Goal: Transaction & Acquisition: Purchase product/service

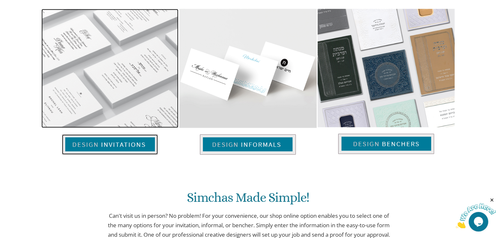
click at [112, 142] on img at bounding box center [110, 144] width 96 height 20
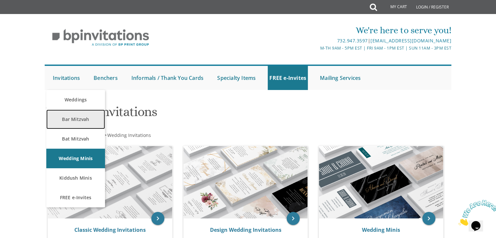
click at [76, 118] on link "Bar Mitzvah" at bounding box center [75, 120] width 59 height 20
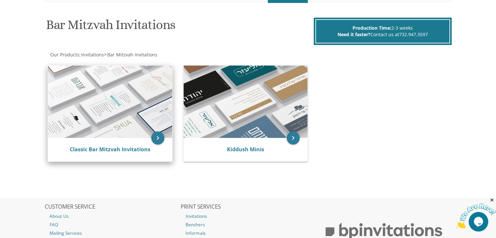
scroll to position [98, 0]
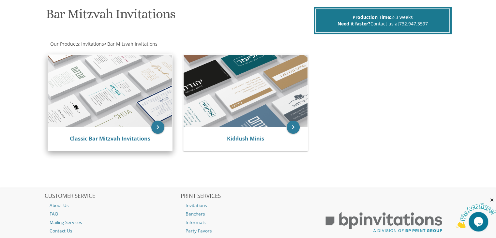
click at [138, 115] on img at bounding box center [110, 91] width 124 height 72
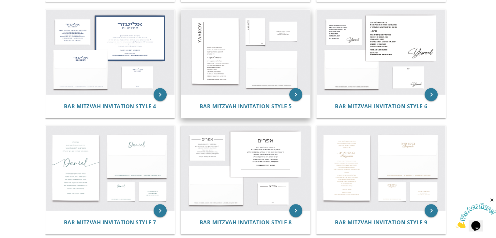
scroll to position [261, 0]
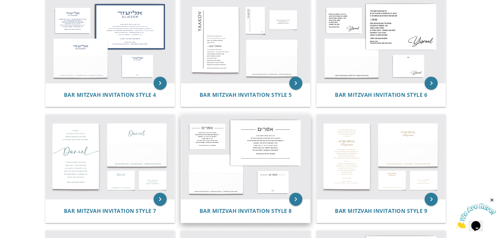
click at [240, 144] on img at bounding box center [245, 156] width 129 height 85
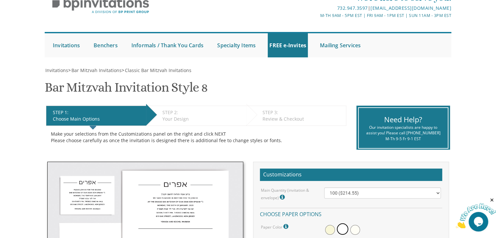
scroll to position [65, 0]
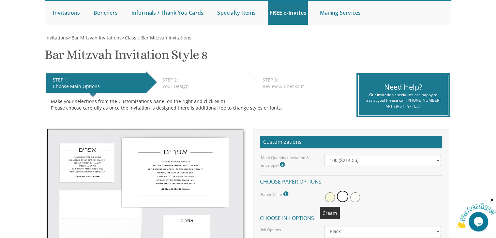
click at [330, 199] on span at bounding box center [330, 197] width 10 height 10
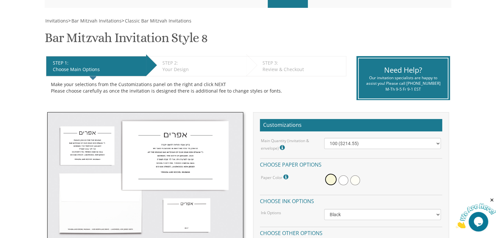
scroll to position [98, 0]
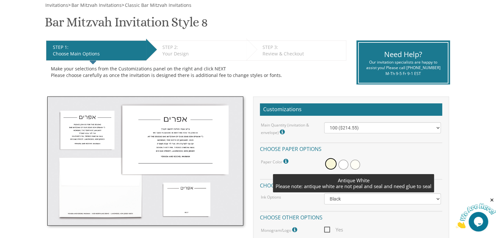
click at [354, 163] on span at bounding box center [355, 165] width 10 height 10
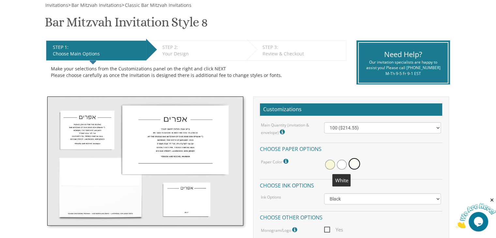
click at [339, 162] on span at bounding box center [342, 165] width 10 height 10
click at [329, 165] on span at bounding box center [330, 165] width 10 height 10
click at [344, 164] on span at bounding box center [343, 165] width 10 height 10
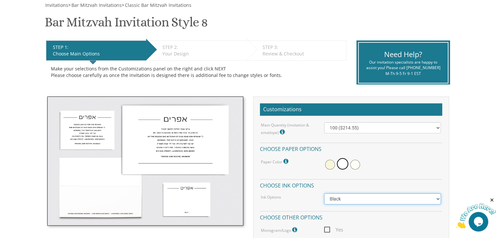
click at [352, 197] on select "Black Colored Ink ($65.00) Black + One Color ($100.00) Two Colors ($137.95)" at bounding box center [382, 198] width 117 height 11
click at [352, 198] on select "Black Colored Ink ($65.00) Black + One Color ($100.00) Two Colors ($137.95)" at bounding box center [382, 198] width 117 height 11
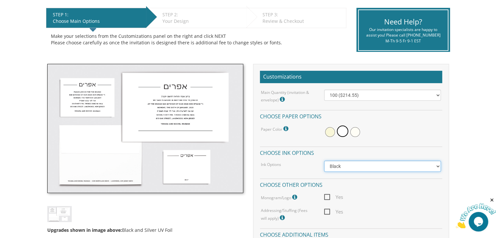
scroll to position [163, 0]
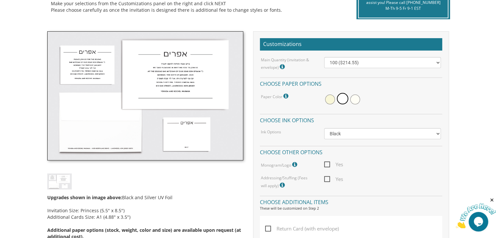
click at [326, 162] on span "Yes" at bounding box center [333, 164] width 19 height 8
click at [326, 162] on input "Yes" at bounding box center [326, 164] width 4 height 4
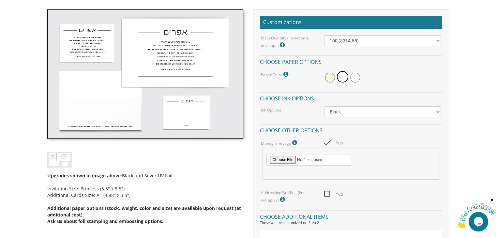
scroll to position [196, 0]
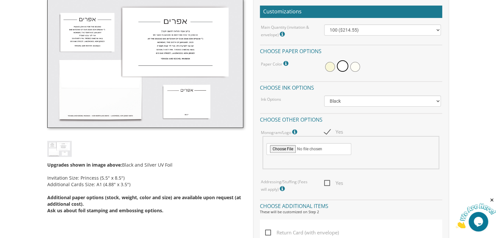
click at [325, 131] on span "Yes" at bounding box center [333, 132] width 19 height 8
click at [325, 131] on input "Yes" at bounding box center [326, 131] width 4 height 4
checkbox input "false"
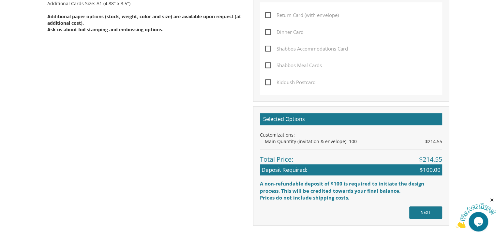
scroll to position [391, 0]
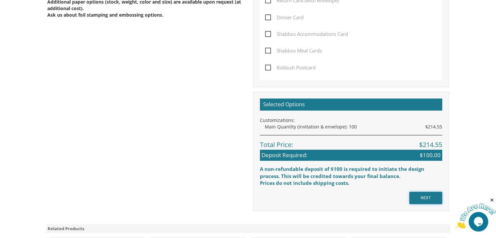
click at [421, 199] on input "NEXT" at bounding box center [425, 198] width 33 height 12
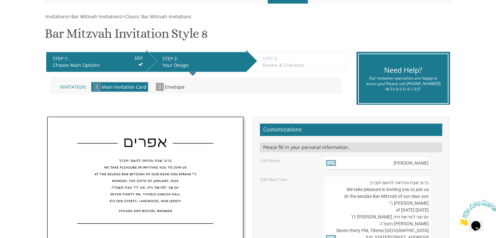
scroll to position [98, 0]
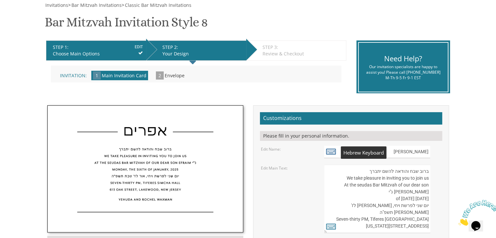
click at [328, 151] on icon at bounding box center [331, 151] width 10 height 9
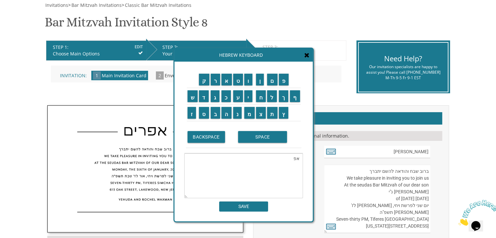
type textarea "א"
click at [251, 115] on input "מ" at bounding box center [249, 113] width 10 height 12
click at [227, 81] on input "א" at bounding box center [226, 80] width 10 height 12
click at [248, 96] on input "י" at bounding box center [248, 96] width 8 height 12
click at [215, 83] on input "ר" at bounding box center [216, 80] width 10 height 12
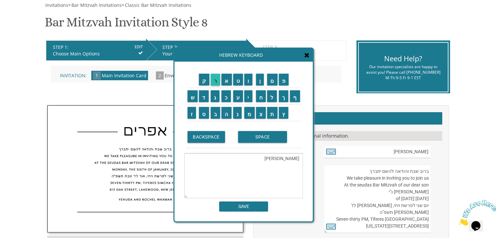
type textarea "מאיר"
click at [247, 207] on input "SAVE" at bounding box center [243, 206] width 49 height 10
type input "מאיר"
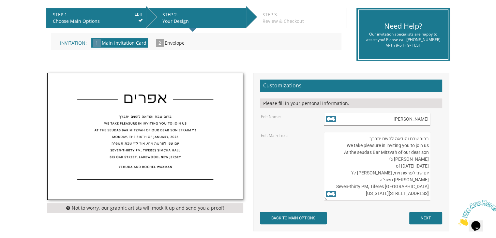
scroll to position [163, 0]
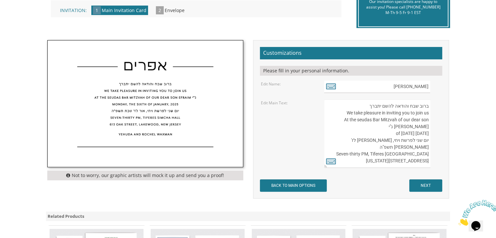
drag, startPoint x: 416, startPoint y: 127, endPoint x: 428, endPoint y: 128, distance: 11.7
click at [428, 128] on textarea "ברוב שבח והודאה להשם יתברך We take pleasure in inviting you to join us At the s…" at bounding box center [377, 133] width 106 height 68
click at [418, 119] on textarea "ברוב שבח והודאה להשם יתברך We take pleasure in inviting you to join us At the s…" at bounding box center [377, 133] width 106 height 68
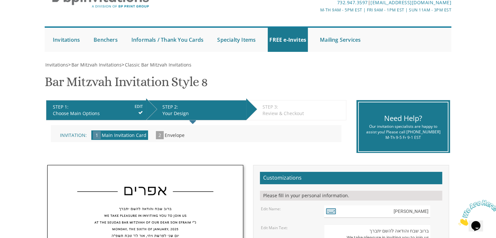
scroll to position [0, 0]
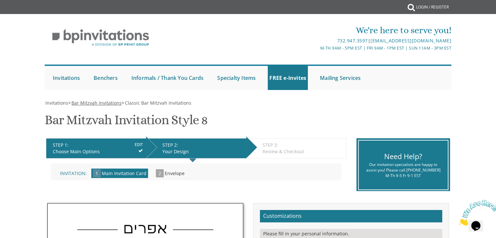
type textarea "ברוב שבח והודאה להשם יתברך We take pleasure in inviting you to join us At the s…"
click at [107, 105] on span "Bar Mitzvah Invitations" at bounding box center [96, 103] width 50 height 6
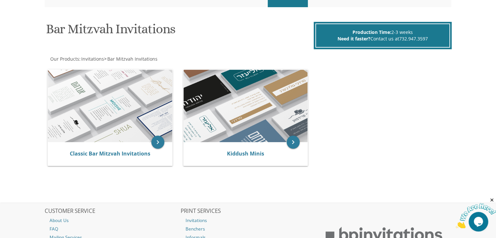
scroll to position [98, 0]
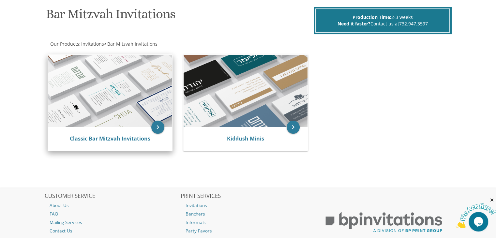
click at [112, 105] on img at bounding box center [110, 91] width 124 height 72
click at [159, 130] on icon "keyboard_arrow_right" at bounding box center [157, 127] width 13 height 13
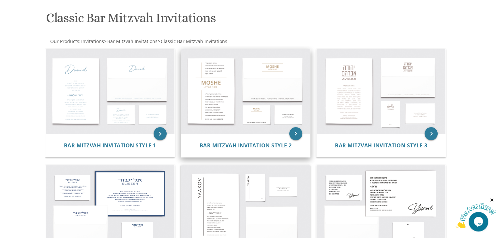
scroll to position [98, 0]
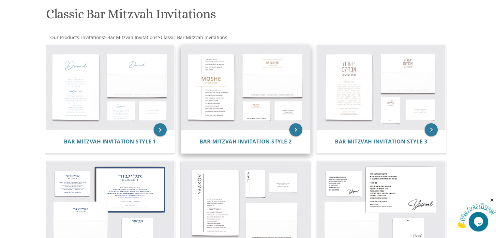
click at [232, 83] on img at bounding box center [245, 87] width 129 height 85
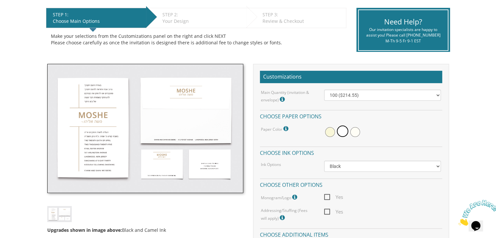
scroll to position [98, 0]
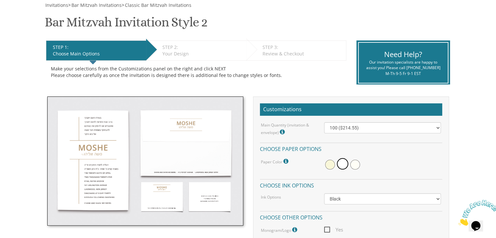
click at [100, 130] on img at bounding box center [145, 161] width 196 height 129
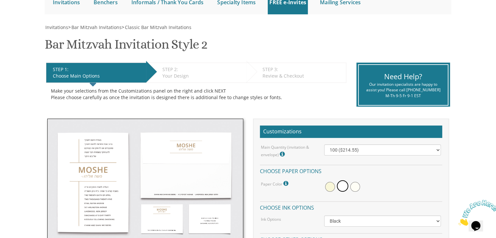
scroll to position [65, 0]
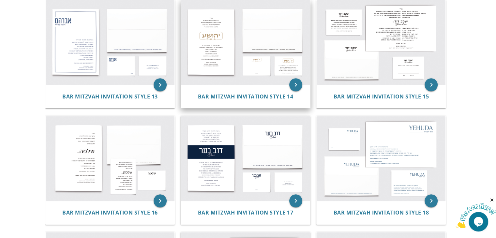
scroll to position [619, 0]
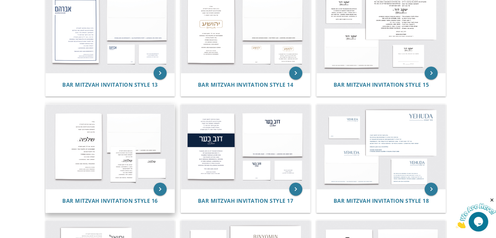
click at [107, 156] on img at bounding box center [110, 146] width 129 height 85
